Goal: Navigation & Orientation: Find specific page/section

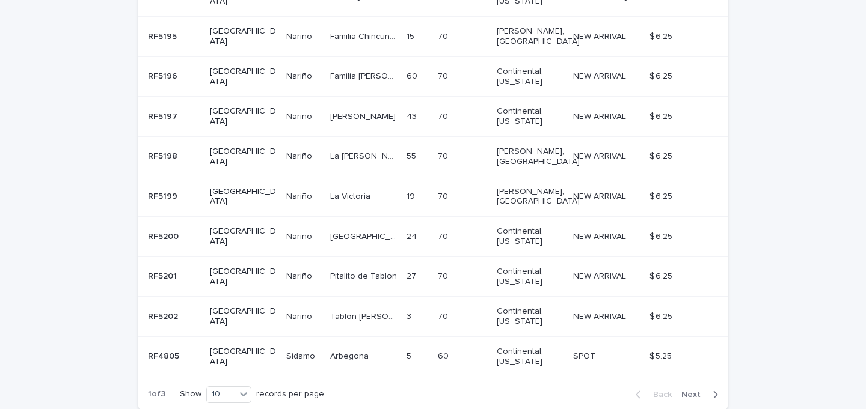
scroll to position [347, 0]
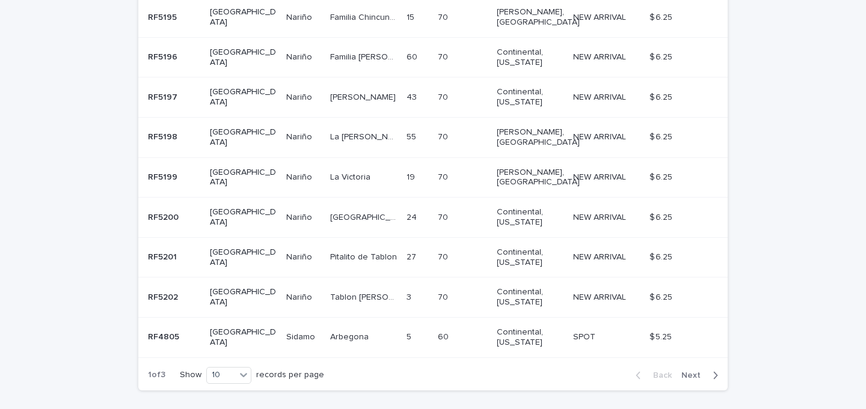
click at [689, 371] on span "Next" at bounding box center [694, 375] width 26 height 8
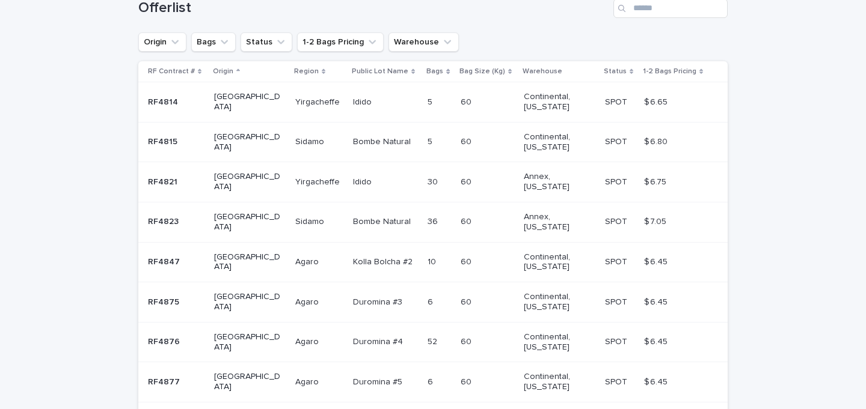
scroll to position [369, 0]
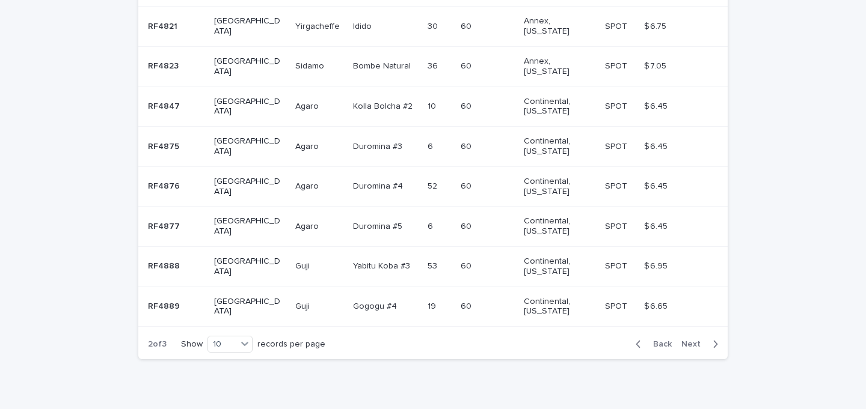
click at [689, 340] on span "Next" at bounding box center [694, 344] width 26 height 8
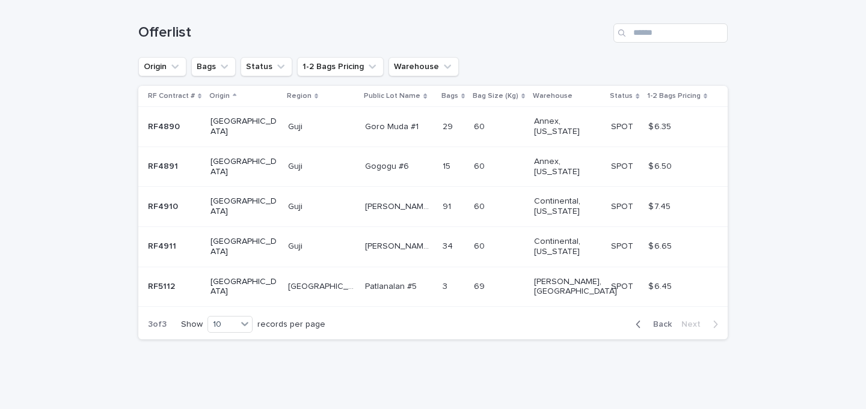
scroll to position [159, 0]
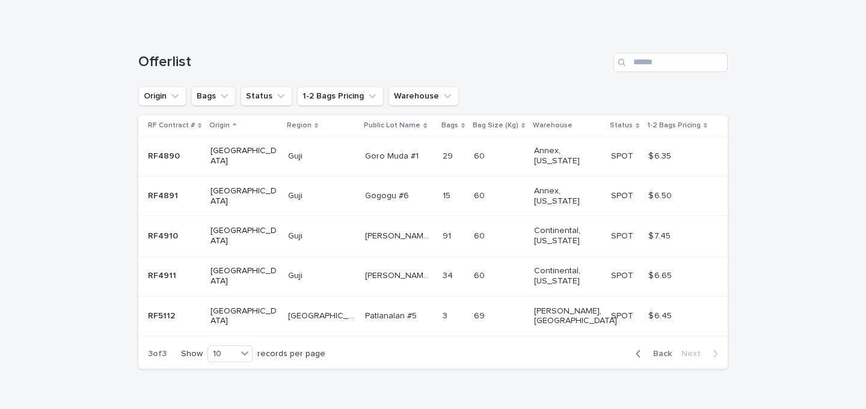
click at [661, 350] on span "Back" at bounding box center [659, 354] width 26 height 8
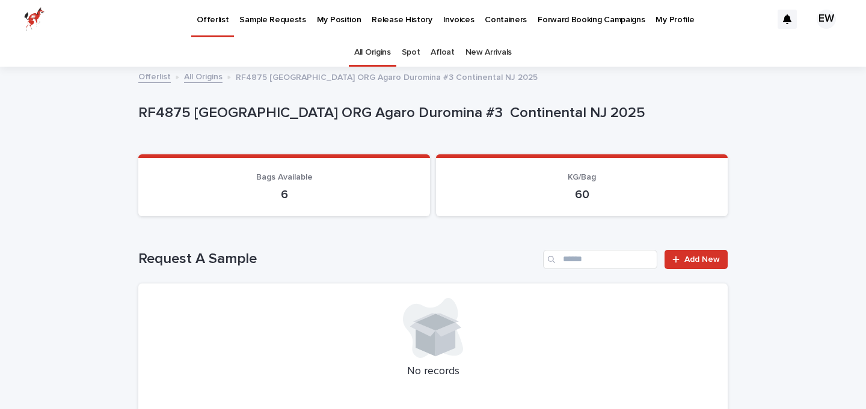
click at [216, 28] on link "Offerlist" at bounding box center [212, 17] width 43 height 35
